Goal: Browse casually

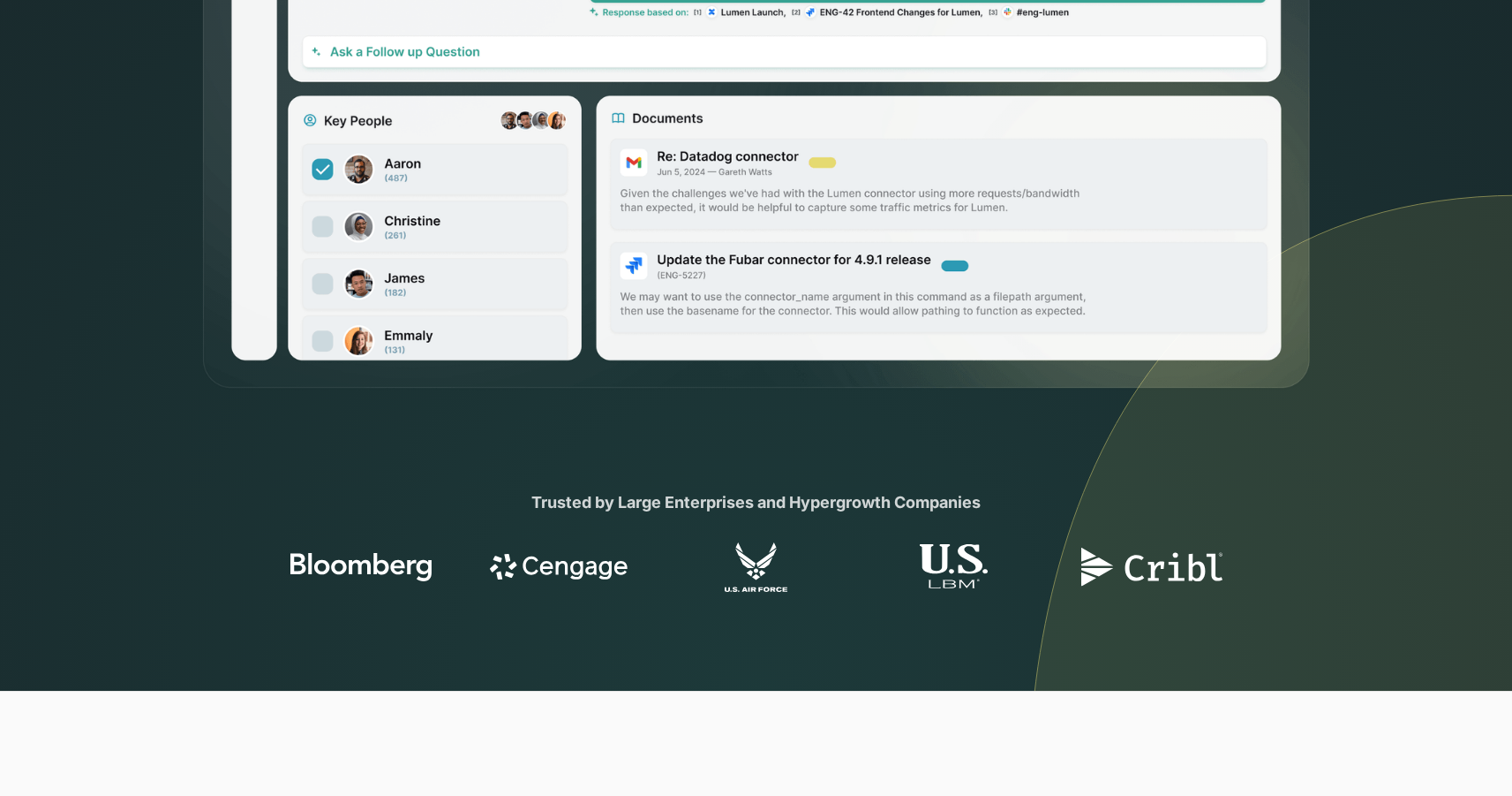
scroll to position [834, 0]
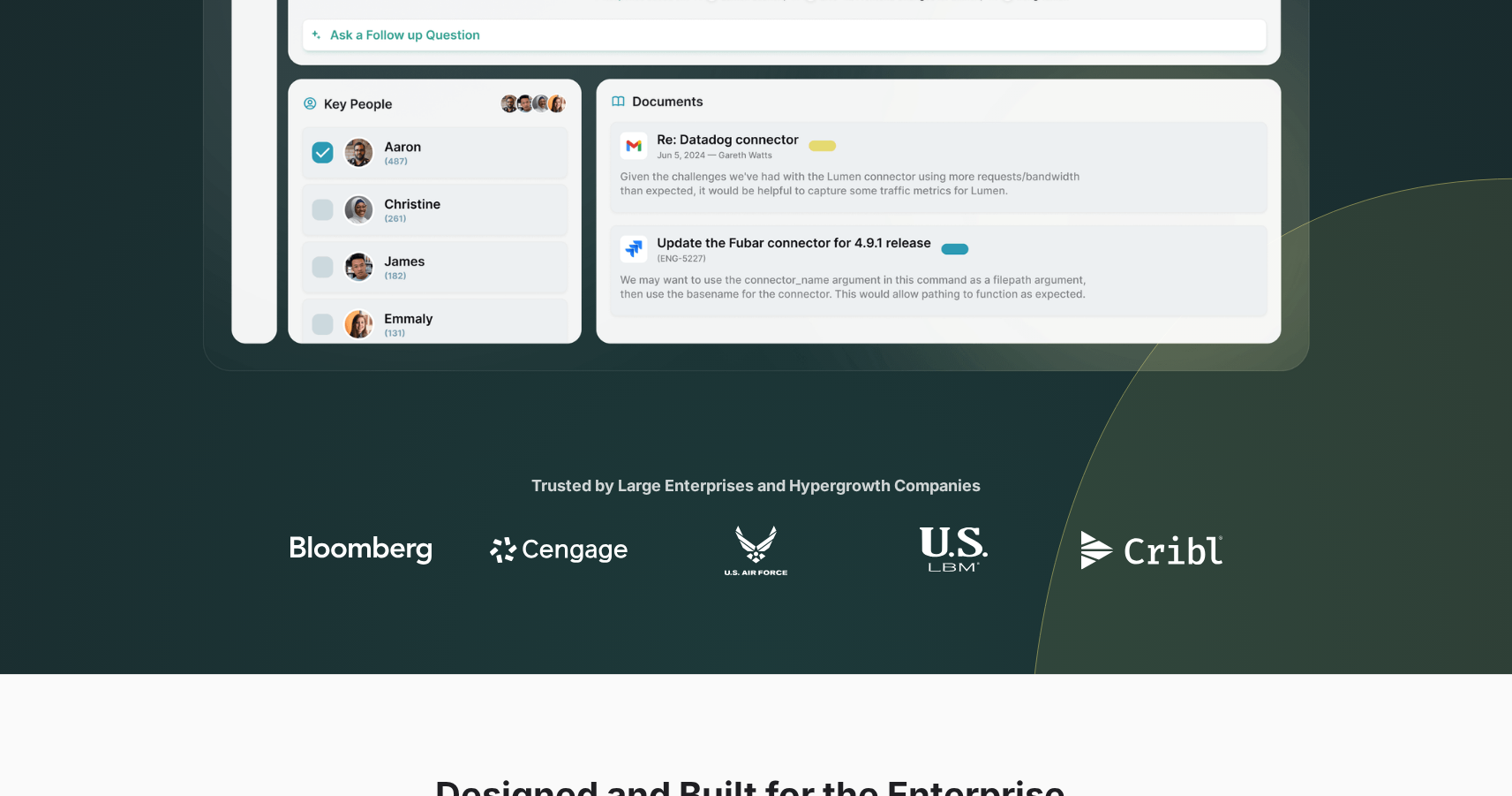
click at [602, 486] on div "Trusted by Large Enterprises and Hypergrowth Companies" at bounding box center [756, 485] width 678 height 24
drag, startPoint x: 602, startPoint y: 486, endPoint x: 824, endPoint y: 486, distance: 222.0
click at [825, 486] on div "Trusted by Large Enterprises and Hypergrowth Companies" at bounding box center [756, 485] width 678 height 24
click at [824, 486] on div "Trusted by Large Enterprises and Hypergrowth Companies" at bounding box center [756, 485] width 678 height 24
drag, startPoint x: 824, startPoint y: 486, endPoint x: 601, endPoint y: 485, distance: 223.0
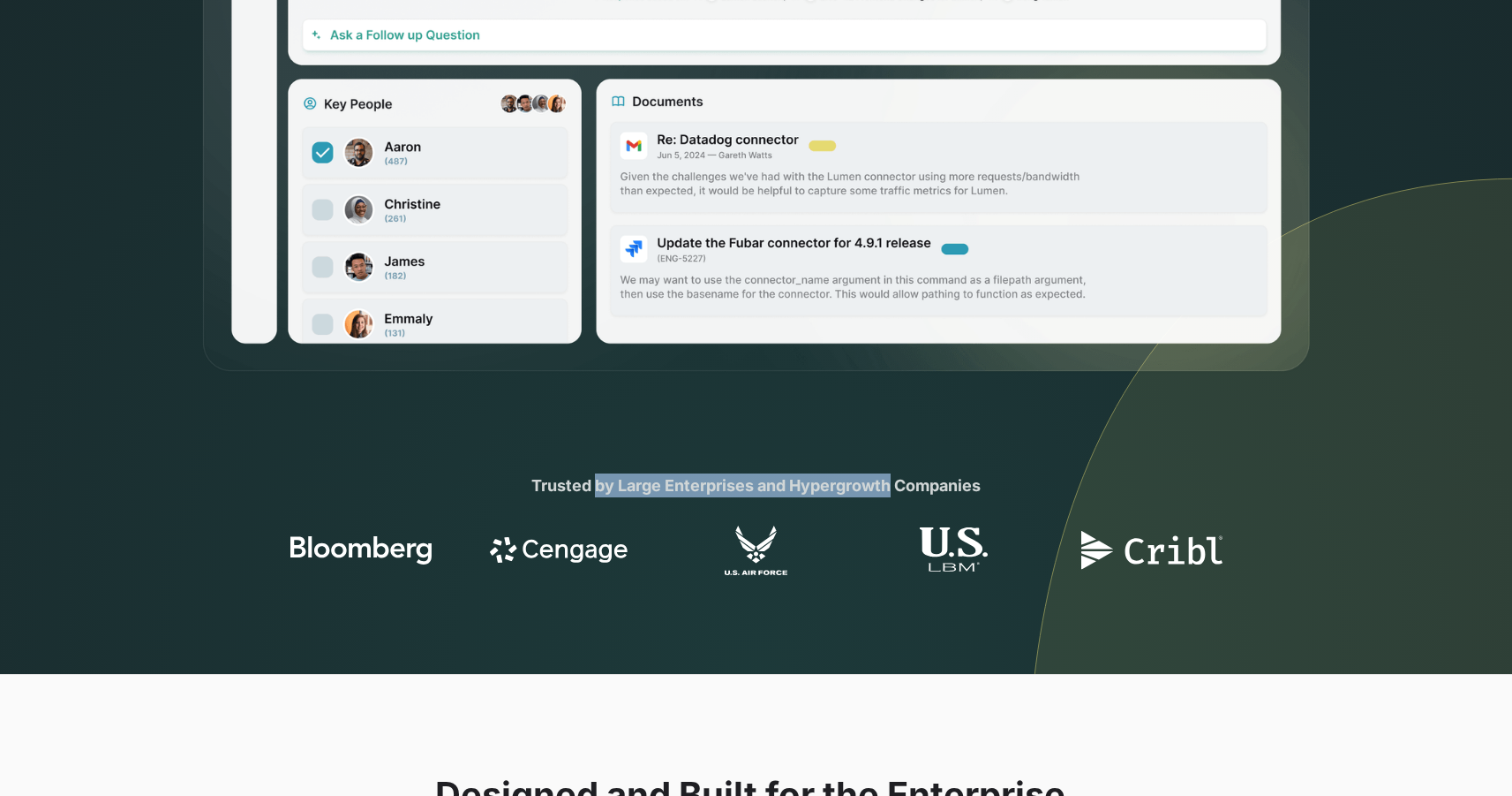
click at [601, 485] on div "Trusted by Large Enterprises and Hypergrowth Companies" at bounding box center [756, 485] width 678 height 24
drag, startPoint x: 601, startPoint y: 485, endPoint x: 790, endPoint y: 484, distance: 189.0
click at [790, 485] on div "Trusted by Large Enterprises and Hypergrowth Companies" at bounding box center [756, 485] width 678 height 24
click at [790, 484] on div "Trusted by Large Enterprises and Hypergrowth Companies" at bounding box center [756, 485] width 678 height 24
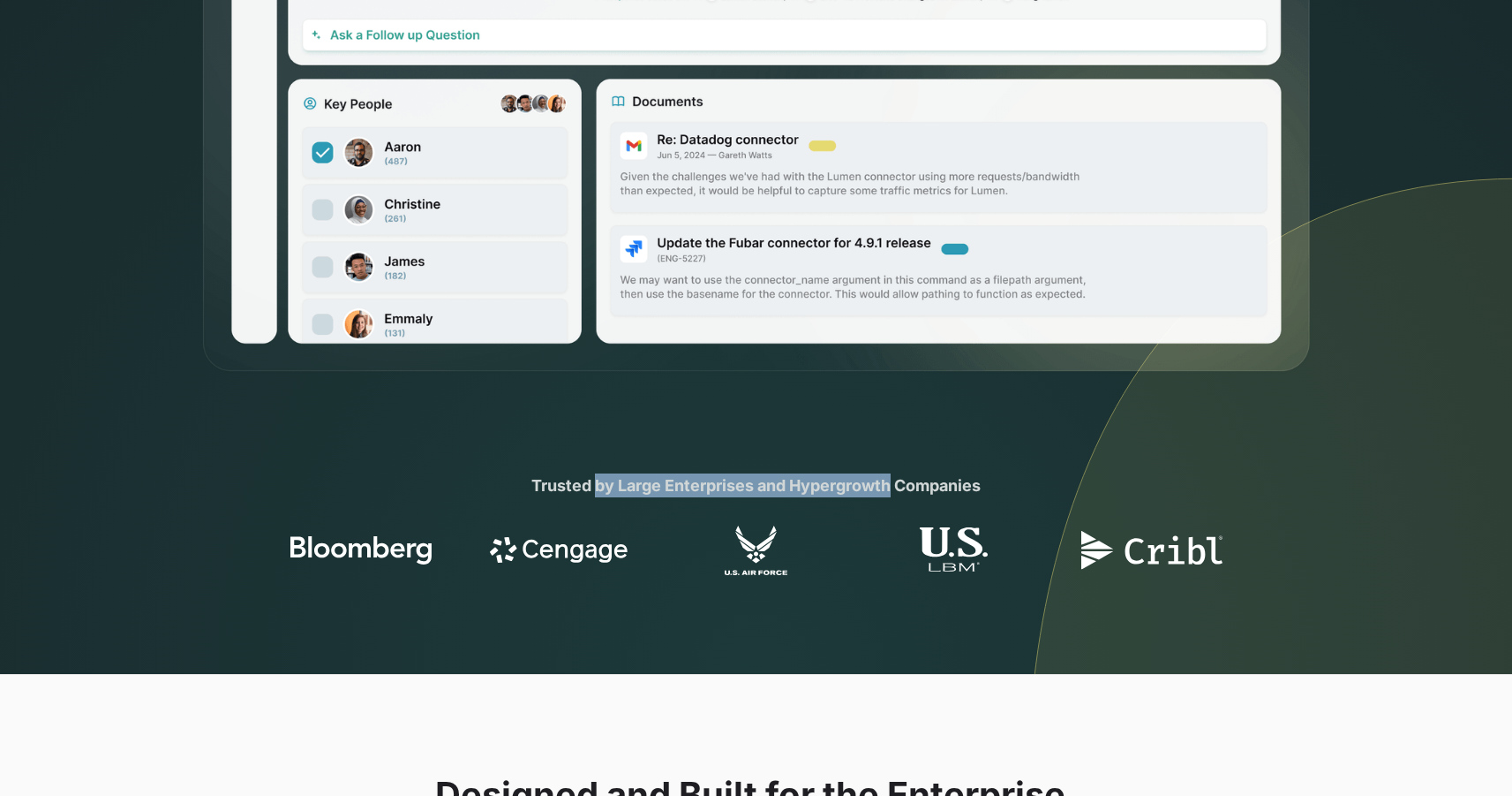
drag, startPoint x: 790, startPoint y: 484, endPoint x: 603, endPoint y: 483, distance: 187.0
click at [603, 483] on div "Trusted by Large Enterprises and Hypergrowth Companies" at bounding box center [756, 485] width 678 height 24
drag, startPoint x: 603, startPoint y: 483, endPoint x: 813, endPoint y: 482, distance: 210.0
click at [813, 483] on div "Trusted by Large Enterprises and Hypergrowth Companies" at bounding box center [756, 485] width 678 height 24
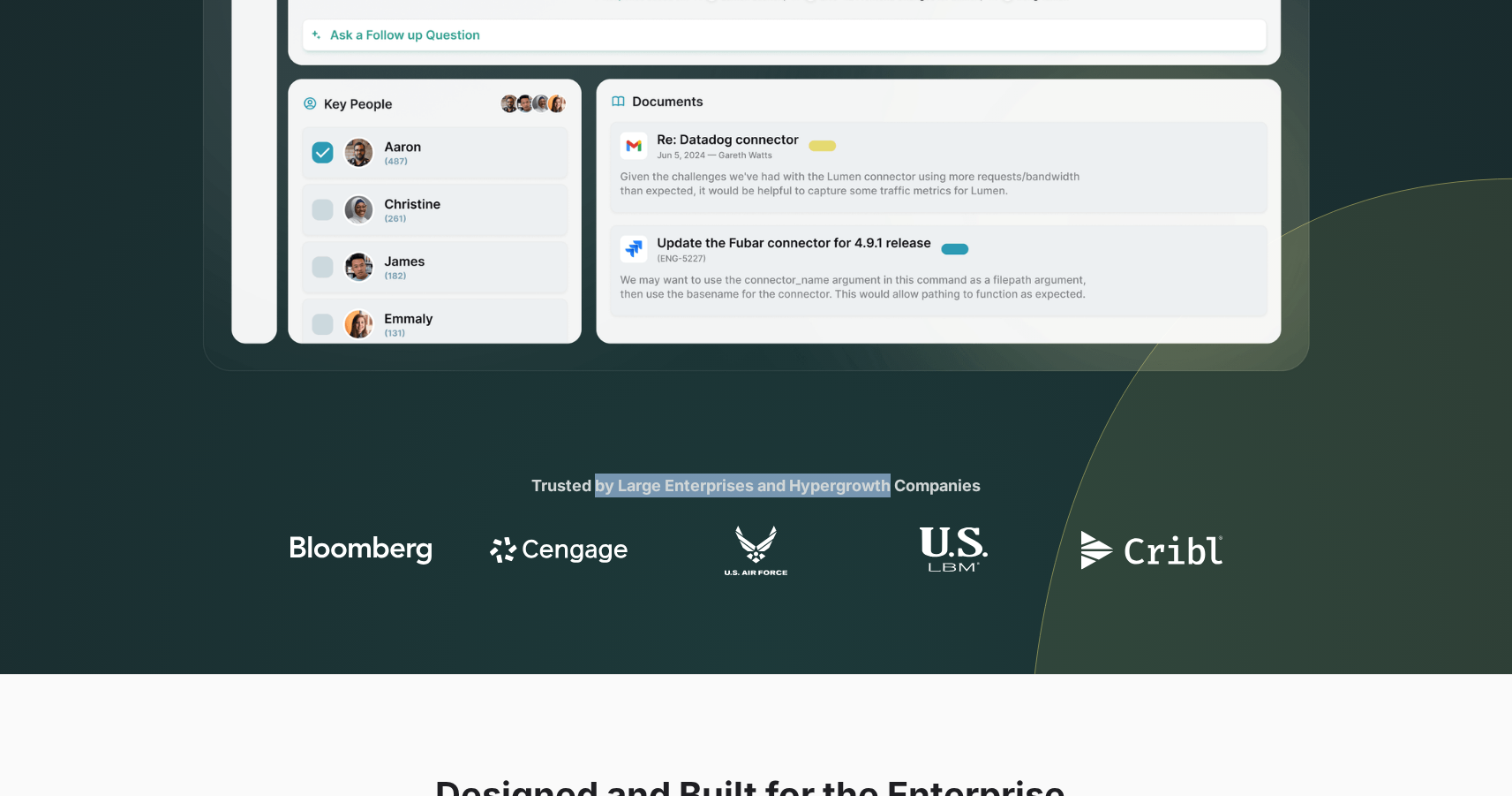
click at [813, 482] on div "Trusted by Large Enterprises and Hypergrowth Companies" at bounding box center [756, 485] width 678 height 24
drag, startPoint x: 813, startPoint y: 482, endPoint x: 604, endPoint y: 482, distance: 209.0
click at [604, 482] on div "Trusted by Large Enterprises and Hypergrowth Companies" at bounding box center [756, 485] width 678 height 24
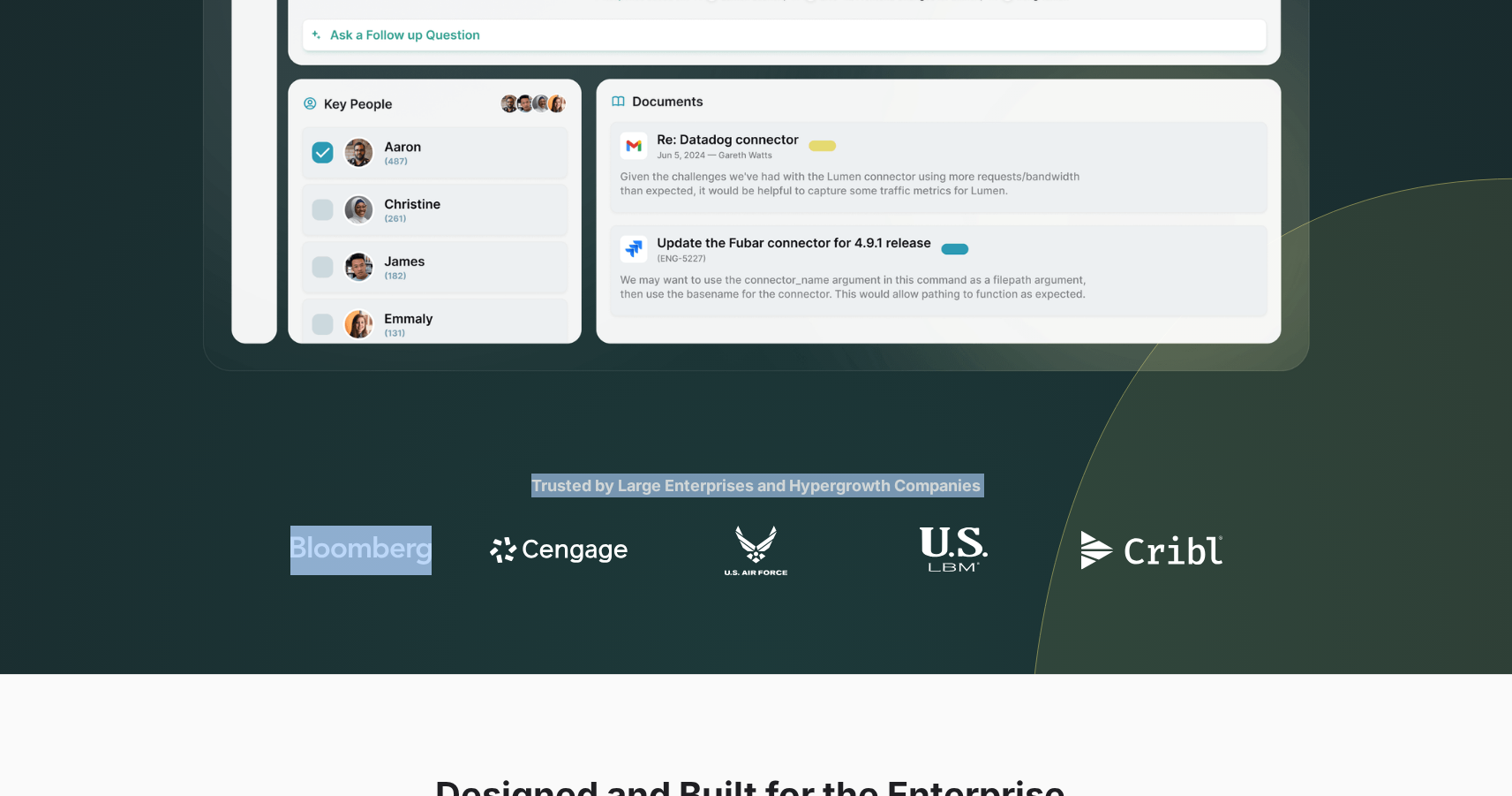
drag, startPoint x: 604, startPoint y: 482, endPoint x: 809, endPoint y: 481, distance: 205.0
click at [809, 482] on div "Trusted by Large Enterprises and Hypergrowth Companies" at bounding box center [756, 485] width 678 height 24
click at [809, 481] on div "Trusted by Large Enterprises and Hypergrowth Companies" at bounding box center [756, 485] width 678 height 24
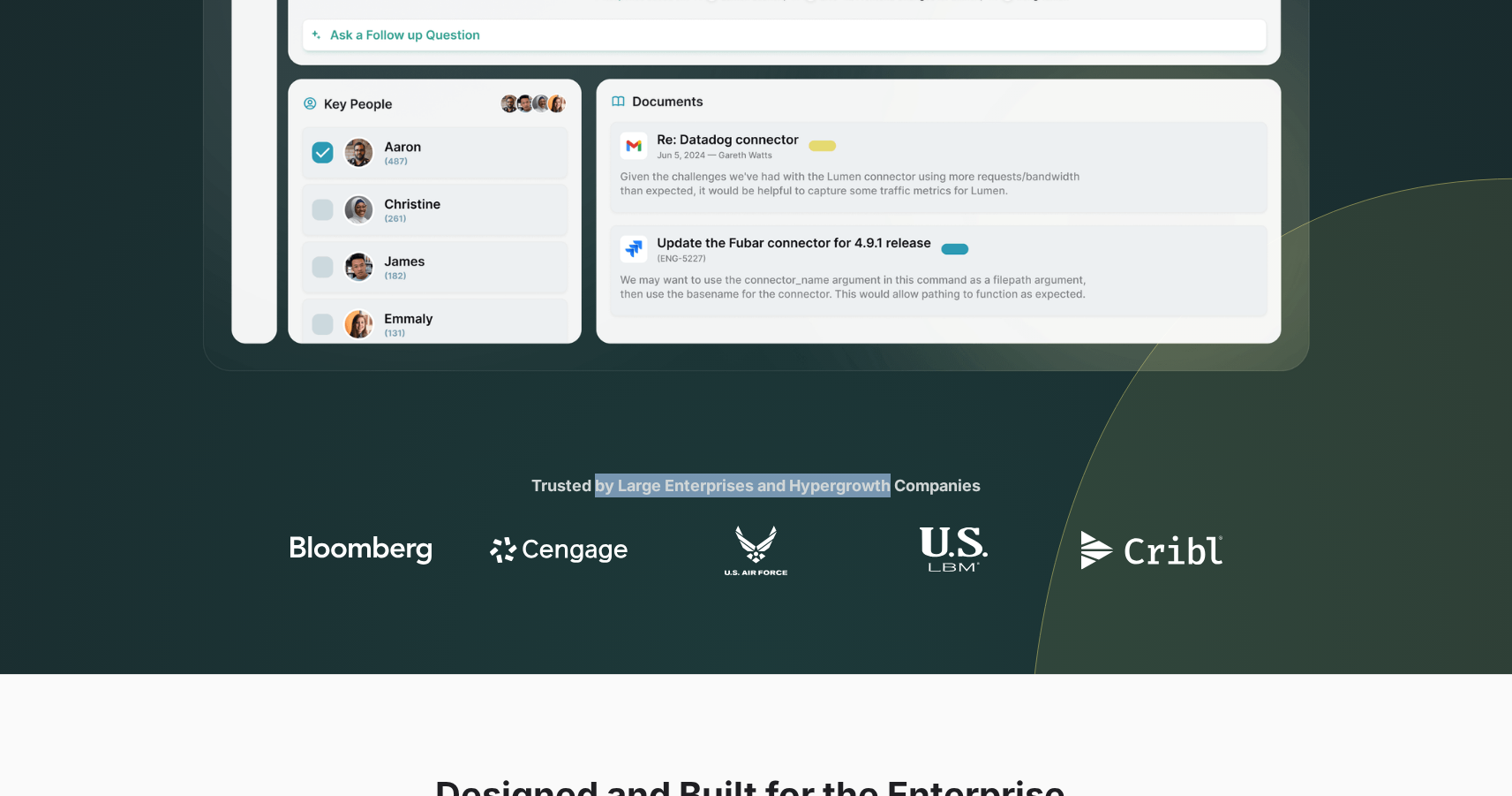
drag, startPoint x: 809, startPoint y: 481, endPoint x: 600, endPoint y: 480, distance: 209.0
click at [600, 480] on div "Trusted by Large Enterprises and Hypergrowth Companies" at bounding box center [756, 485] width 678 height 24
drag, startPoint x: 600, startPoint y: 480, endPoint x: 818, endPoint y: 480, distance: 218.0
click at [818, 480] on div "Trusted by Large Enterprises and Hypergrowth Companies" at bounding box center [756, 485] width 678 height 24
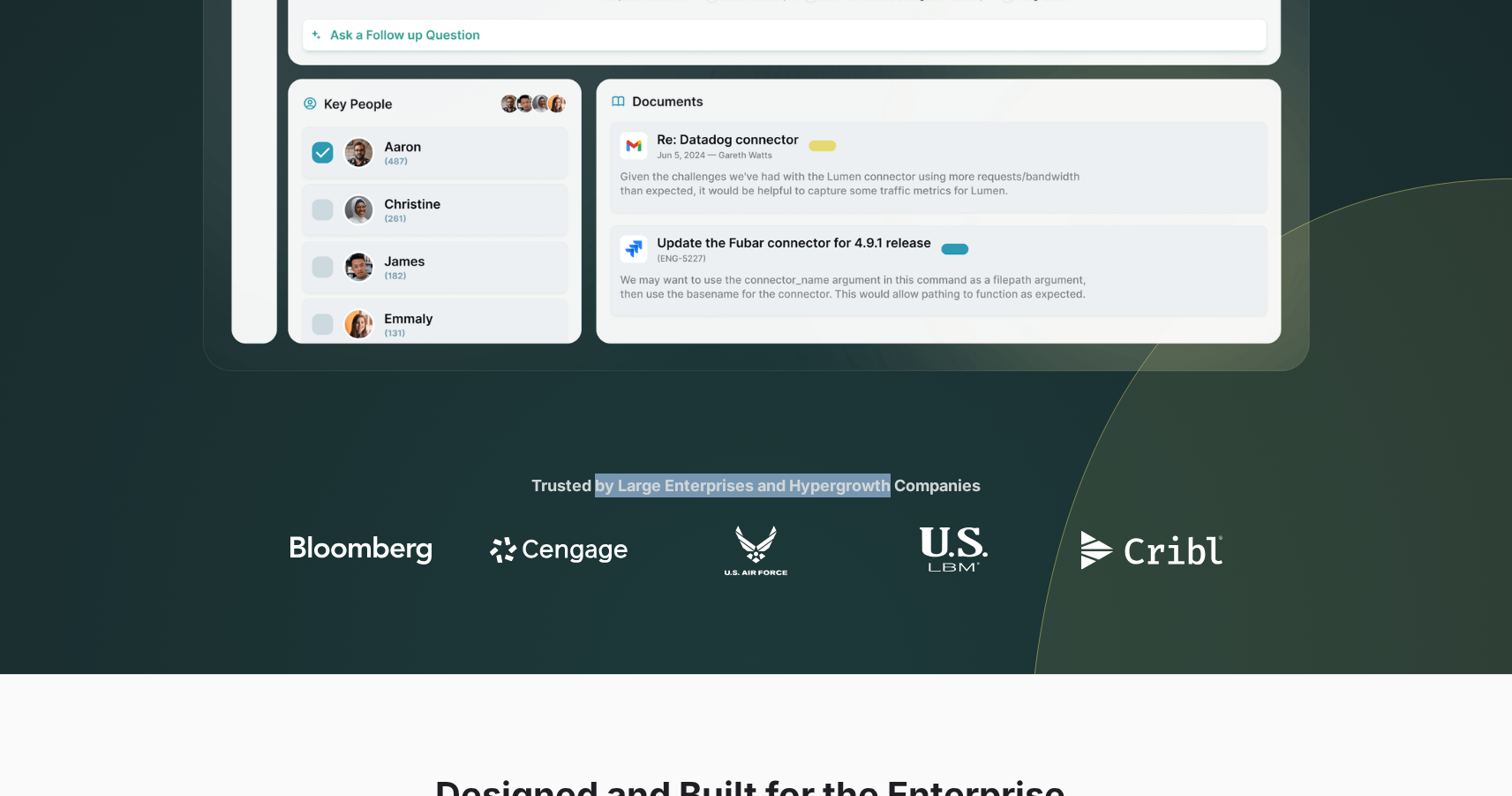
click at [818, 480] on div "Trusted by Large Enterprises and Hypergrowth Companies" at bounding box center [756, 485] width 678 height 24
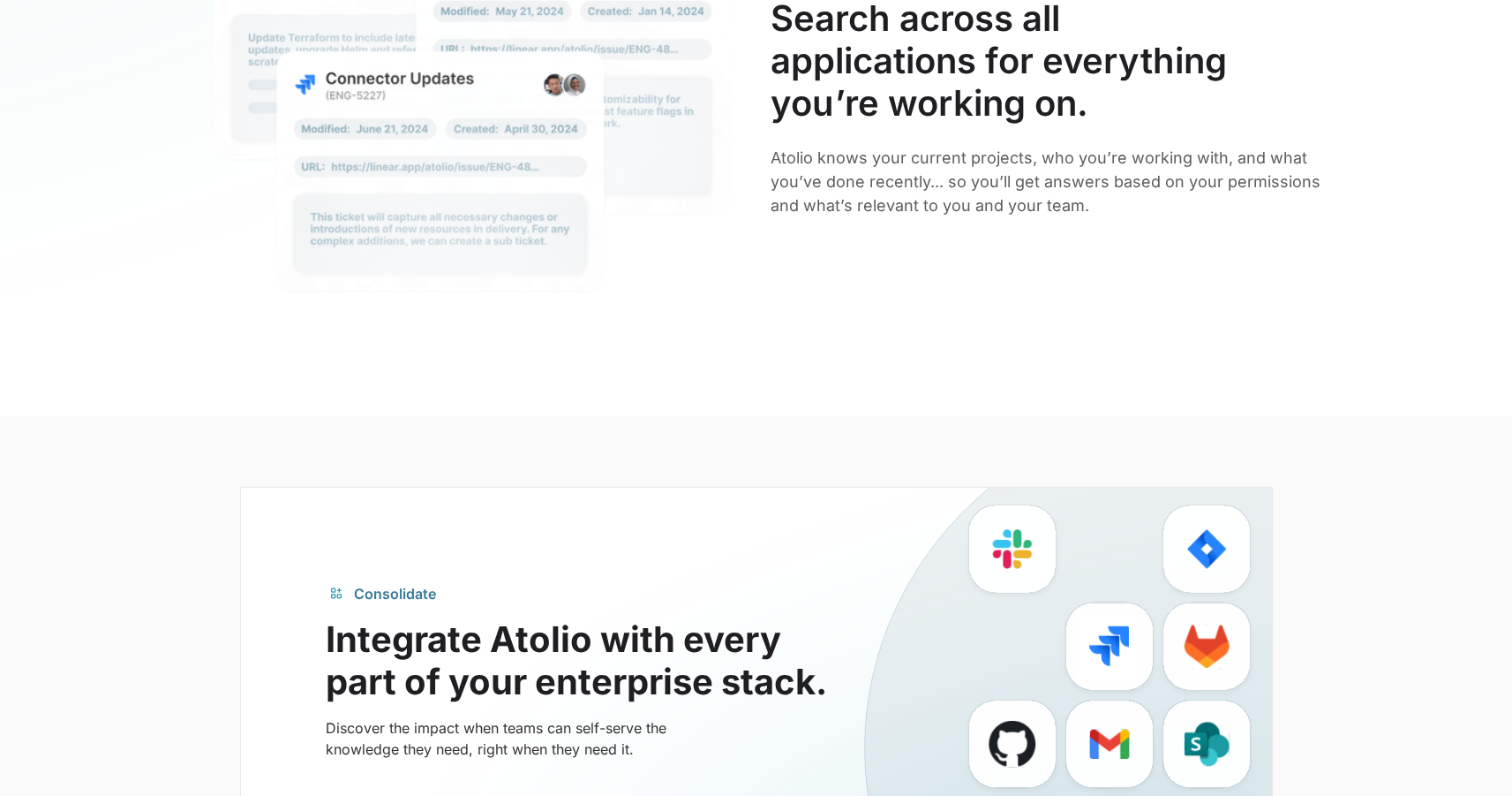
scroll to position [3945, 0]
